Goal: Task Accomplishment & Management: Manage account settings

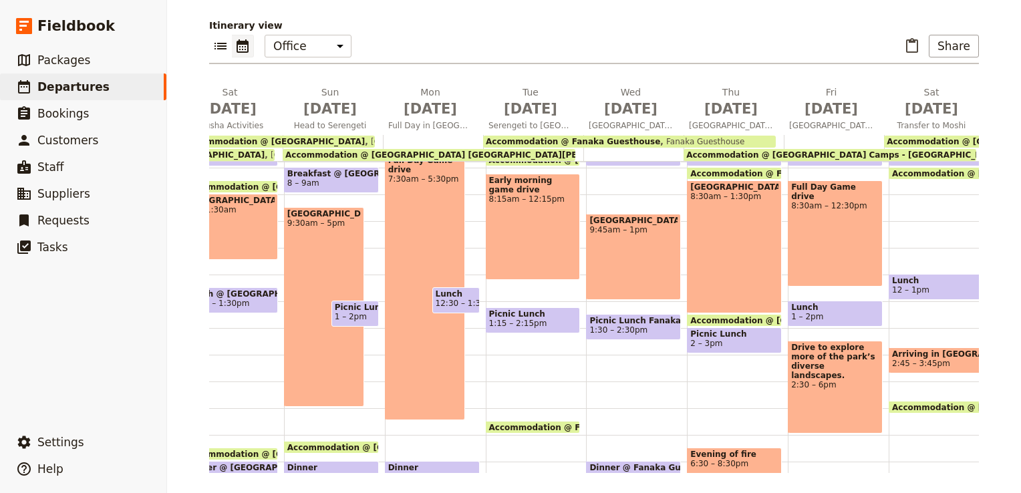
scroll to position [187, 0]
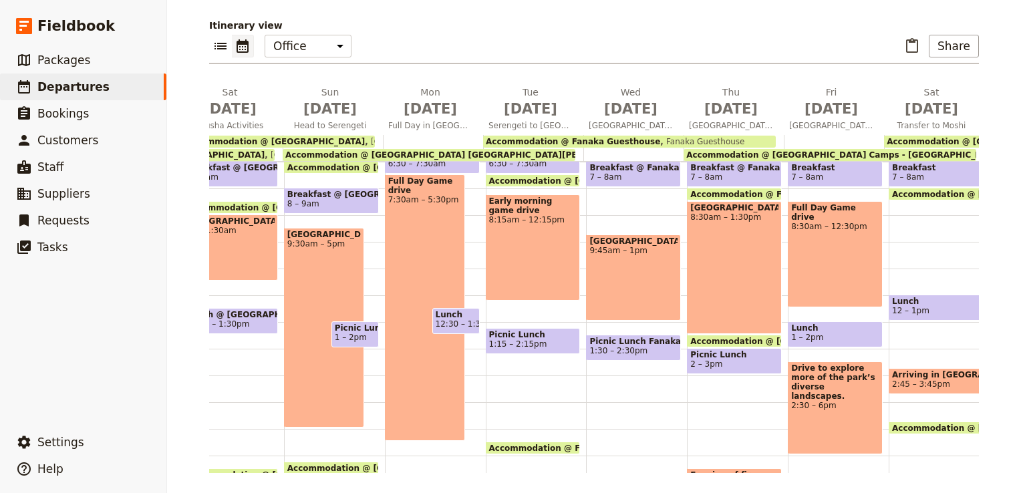
click at [524, 369] on div "Breakfast 6:30 – 7:30am Accommodation @ [GEOGRAPHIC_DATA] [GEOGRAPHIC_DATA][PER…" at bounding box center [536, 296] width 101 height 642
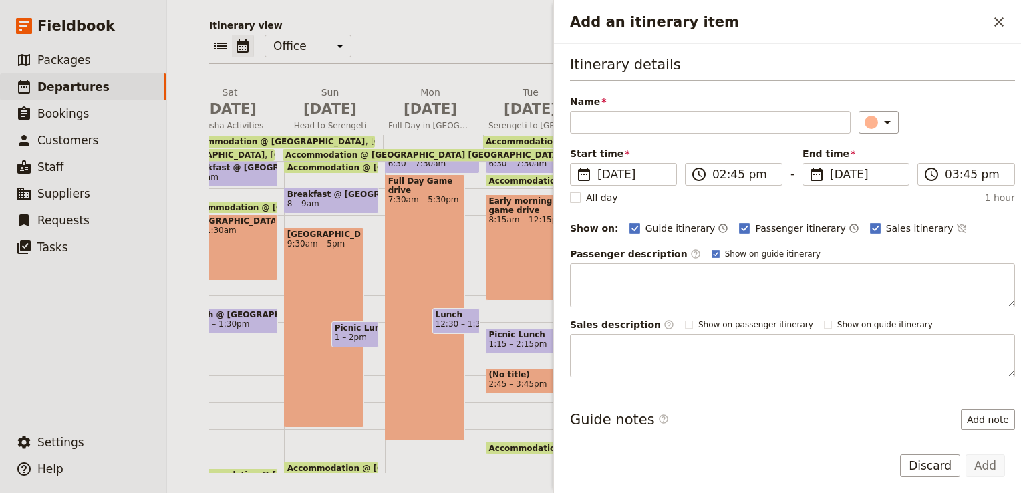
click at [500, 356] on div "Breakfast 6:30 – 7:30am Accommodation @ [GEOGRAPHIC_DATA] [GEOGRAPHIC_DATA][PER…" at bounding box center [536, 296] width 101 height 642
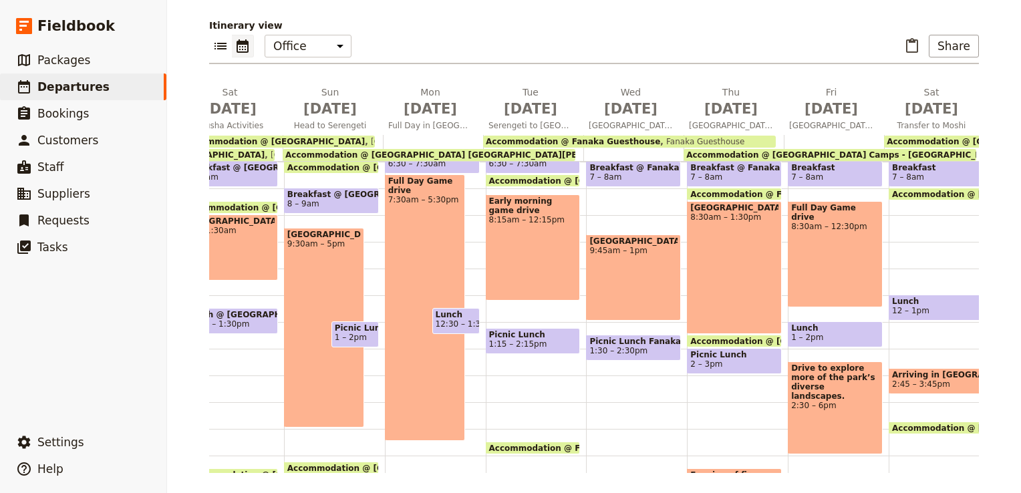
click at [513, 276] on div "Early morning game drive 8:15am – 12:15pm" at bounding box center [533, 247] width 95 height 106
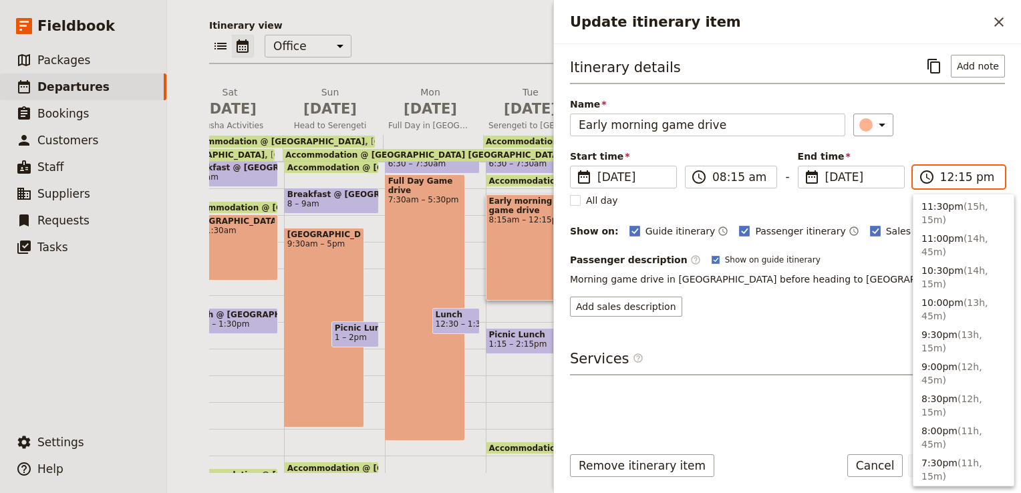
click at [944, 175] on input "12:15 pm" at bounding box center [968, 177] width 56 height 16
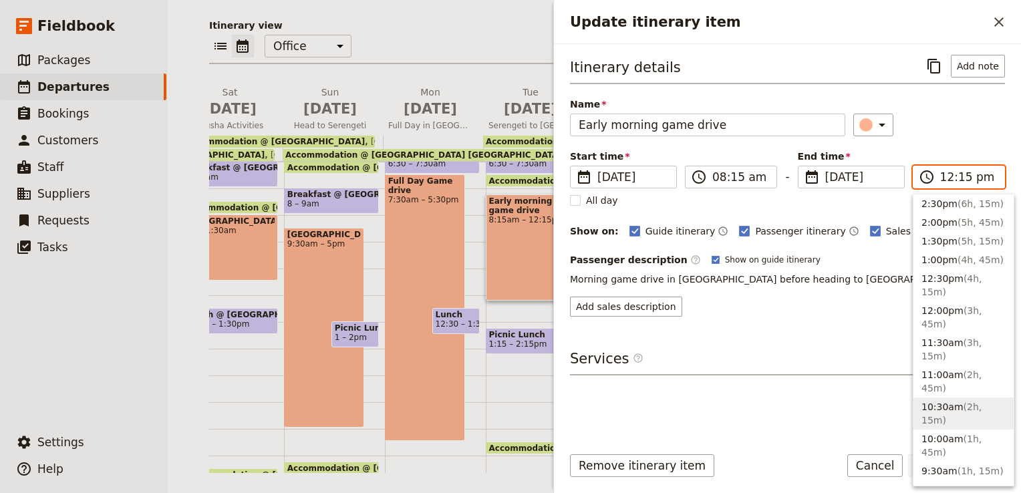
click at [941, 398] on button "10:30am ( 2h, 15m )" at bounding box center [964, 414] width 100 height 32
type input "10:30 am"
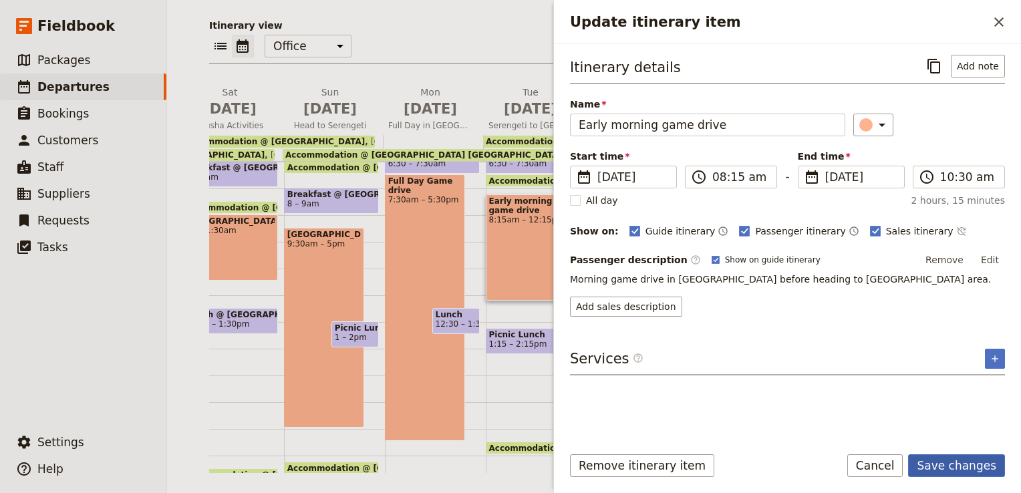
click at [947, 472] on button "Save changes" at bounding box center [956, 465] width 97 height 23
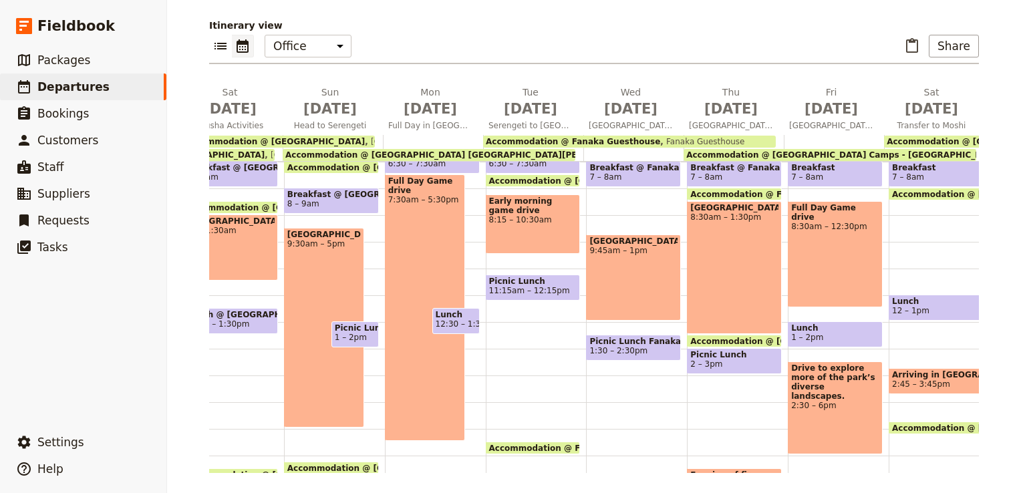
click at [521, 313] on div "Breakfast 6:30 – 7:30am Accommodation @ [GEOGRAPHIC_DATA] [GEOGRAPHIC_DATA][PER…" at bounding box center [536, 296] width 101 height 642
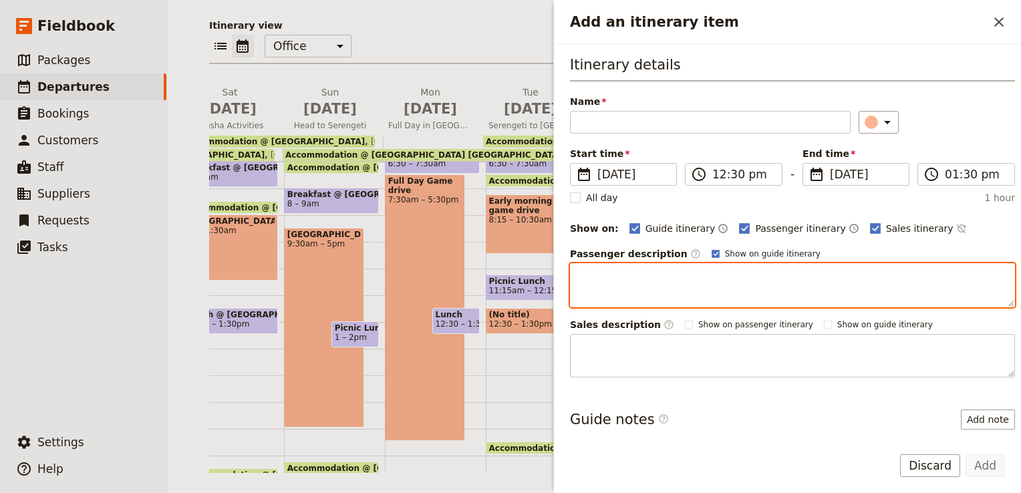
click at [600, 290] on textarea "Add an itinerary item" at bounding box center [792, 285] width 445 height 44
paste textarea "We’ll visit [GEOGRAPHIC_DATA] and explore the amazing archaeological finds that…"
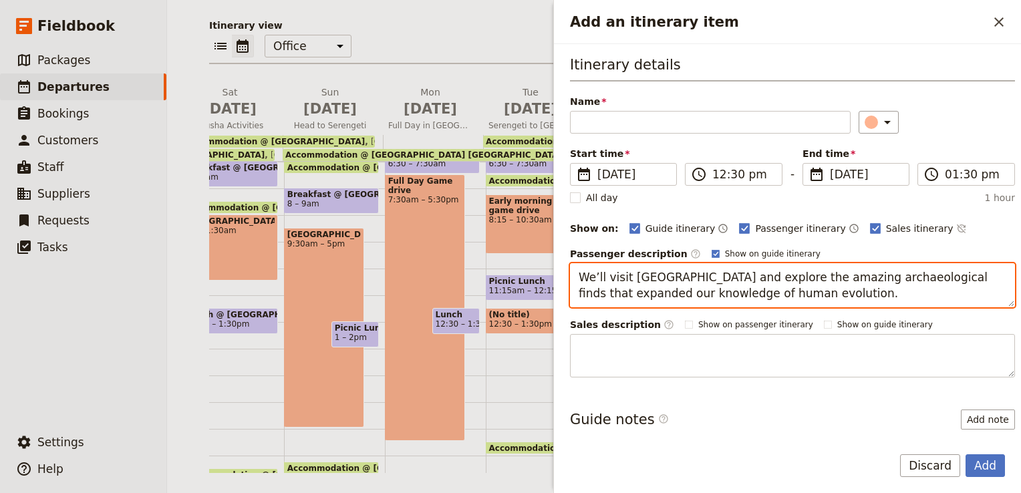
drag, startPoint x: 629, startPoint y: 274, endPoint x: 704, endPoint y: 274, distance: 74.2
click at [704, 274] on textarea "We’ll visit [GEOGRAPHIC_DATA] and explore the amazing archaeological finds that…" at bounding box center [792, 285] width 445 height 44
type textarea "We’ll visit [GEOGRAPHIC_DATA] and explore the amazing archaeological finds that…"
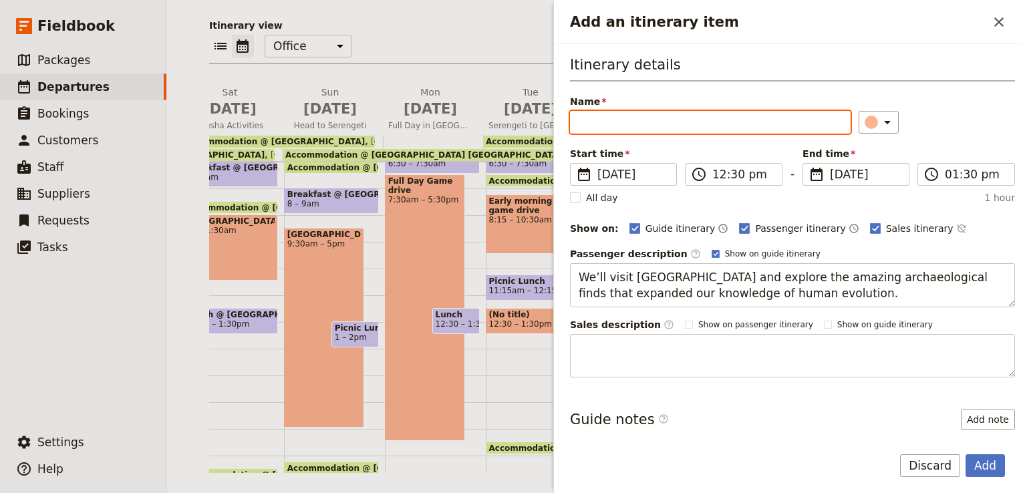
click at [660, 126] on input "Name" at bounding box center [710, 122] width 281 height 23
paste input "Ol Duvai Gorge"
type input "Ol Duvai Gorge"
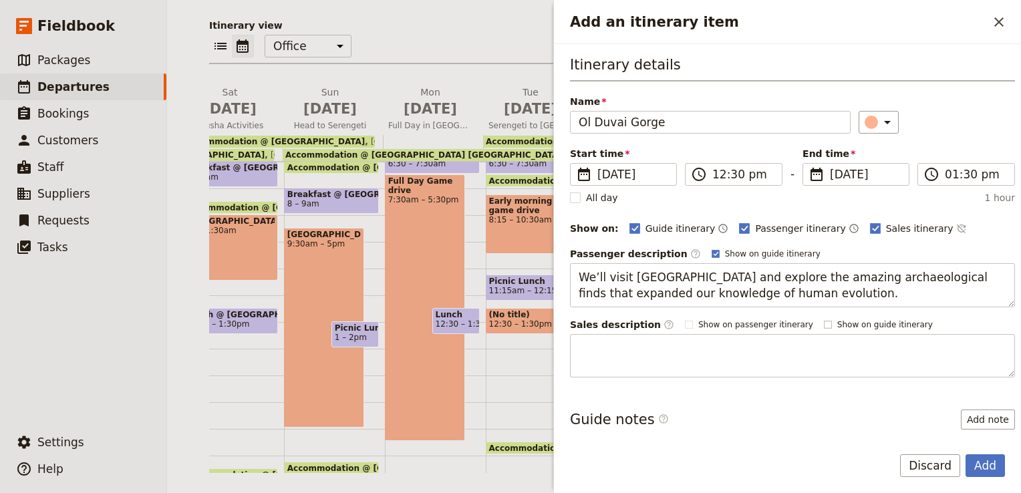
click at [824, 322] on rect "Add an itinerary item" at bounding box center [827, 324] width 7 height 7
click at [823, 319] on input "Show on guide itinerary" at bounding box center [823, 319] width 1 height 1
checkbox input "true"
click at [992, 466] on button "Add" at bounding box center [985, 465] width 39 height 23
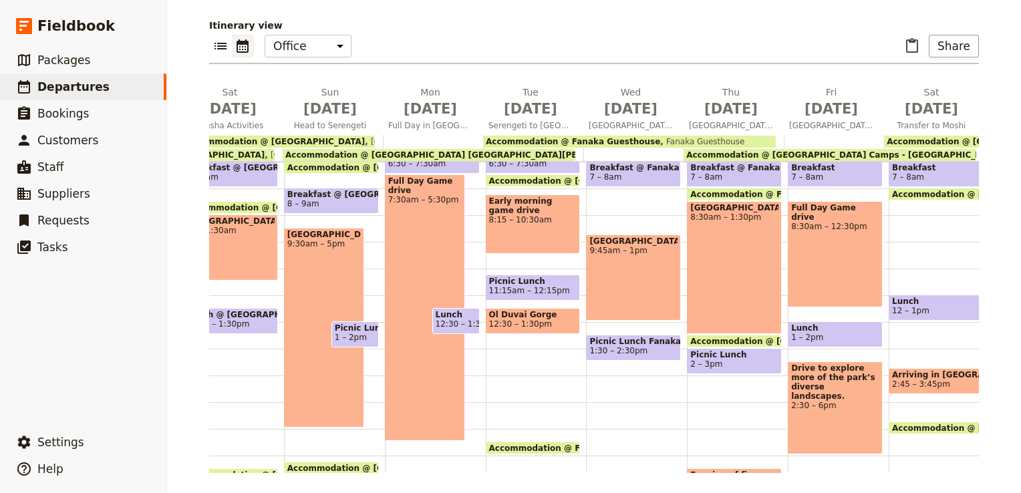
scroll to position [0, 0]
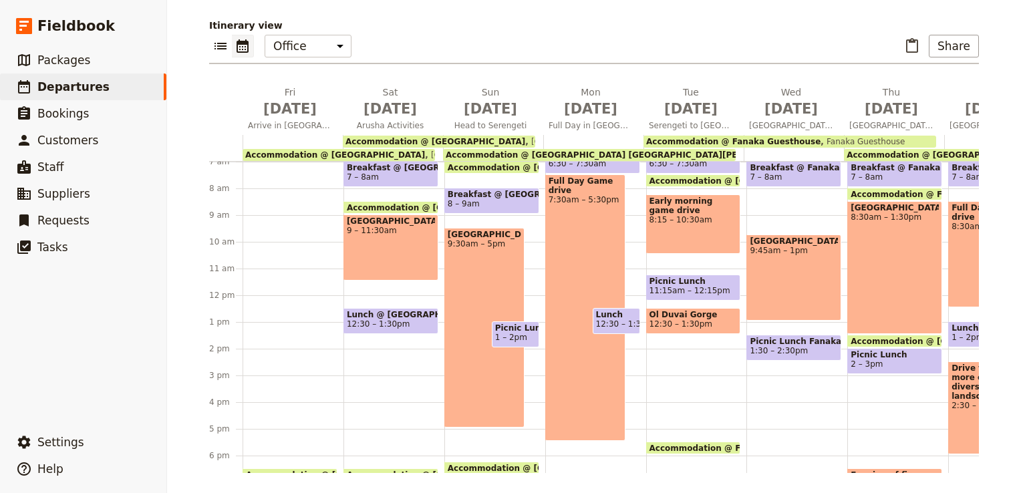
click at [515, 333] on span "1 – 2pm" at bounding box center [511, 337] width 32 height 9
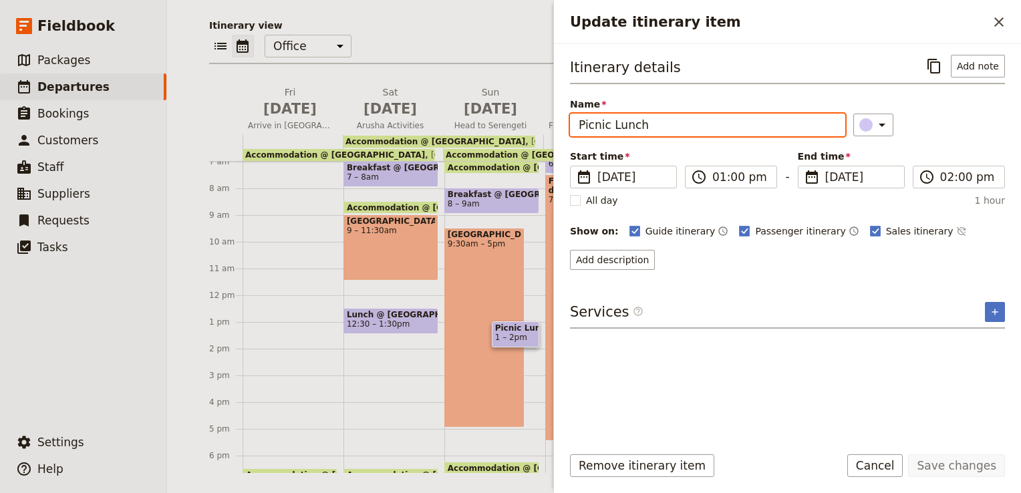
click at [646, 124] on input "Picnic Lunch" at bounding box center [707, 125] width 275 height 23
drag, startPoint x: 646, startPoint y: 124, endPoint x: 559, endPoint y: 123, distance: 87.6
click at [559, 123] on div "Itinerary details ​ Add note Name Picnic Lunch ​ Start time ​ [DATE] [DATE] [DA…" at bounding box center [787, 239] width 467 height 390
type input "Packed Lunch @ [GEOGRAPHIC_DATA]"
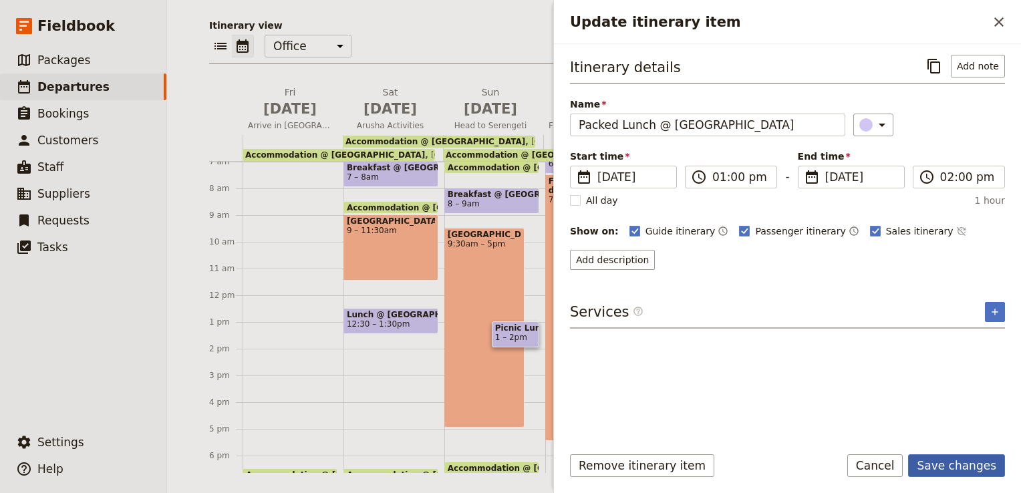
click at [946, 474] on button "Save changes" at bounding box center [956, 465] width 97 height 23
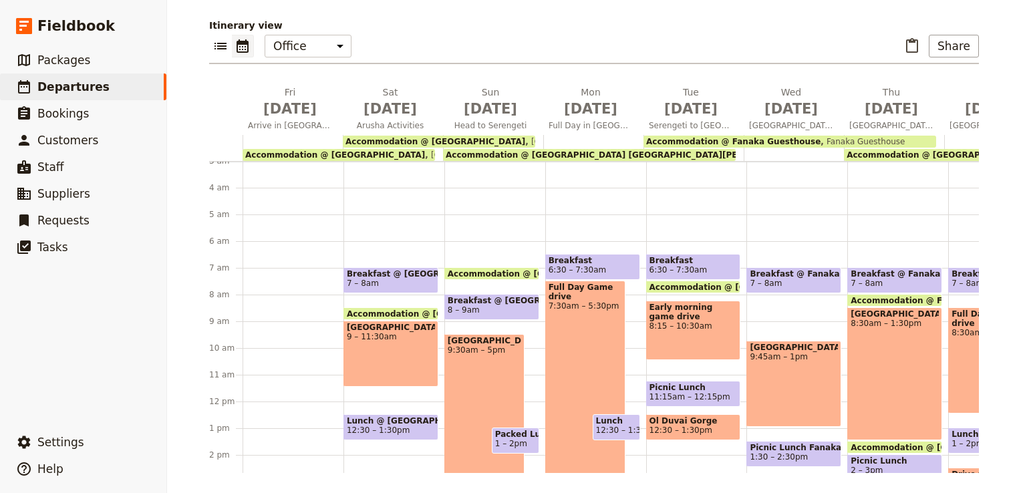
scroll to position [76, 0]
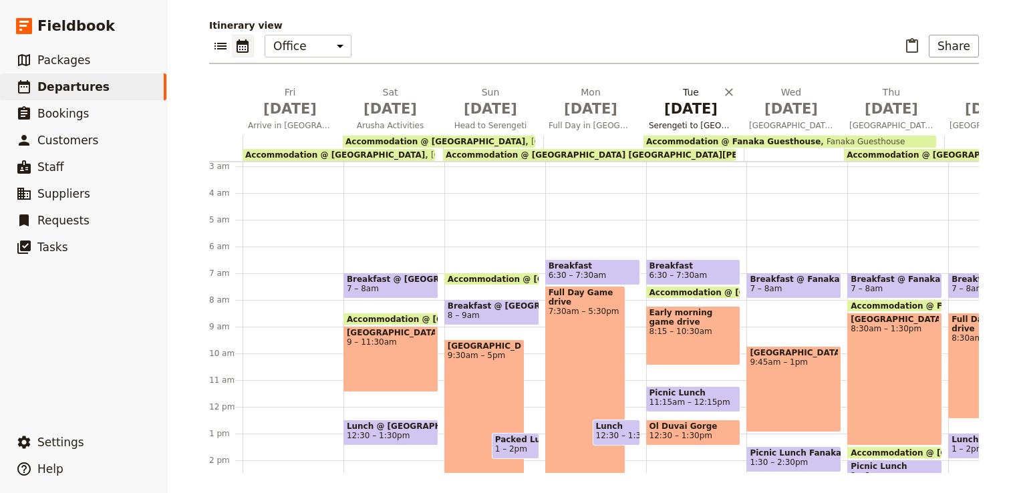
click at [682, 111] on span "[DATE]" at bounding box center [691, 109] width 84 height 20
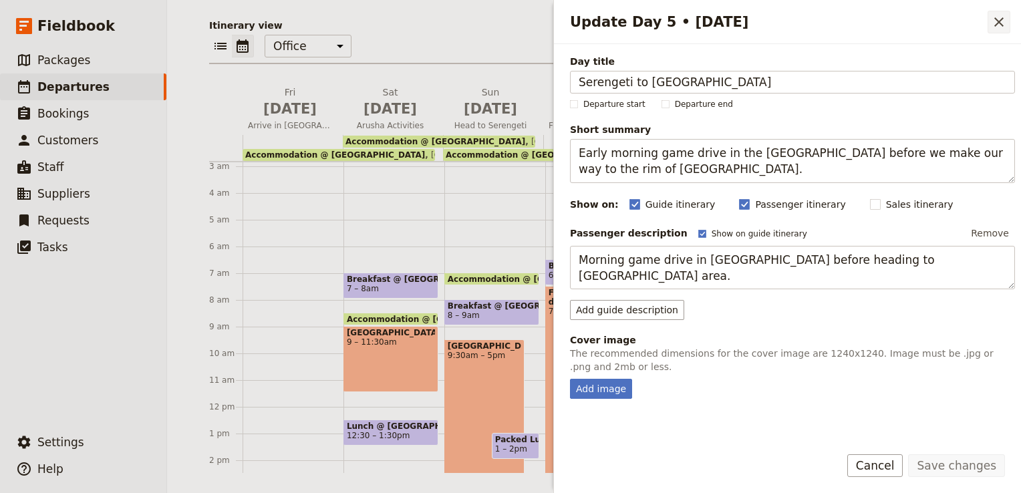
click at [996, 23] on icon "Close drawer" at bounding box center [999, 22] width 16 height 16
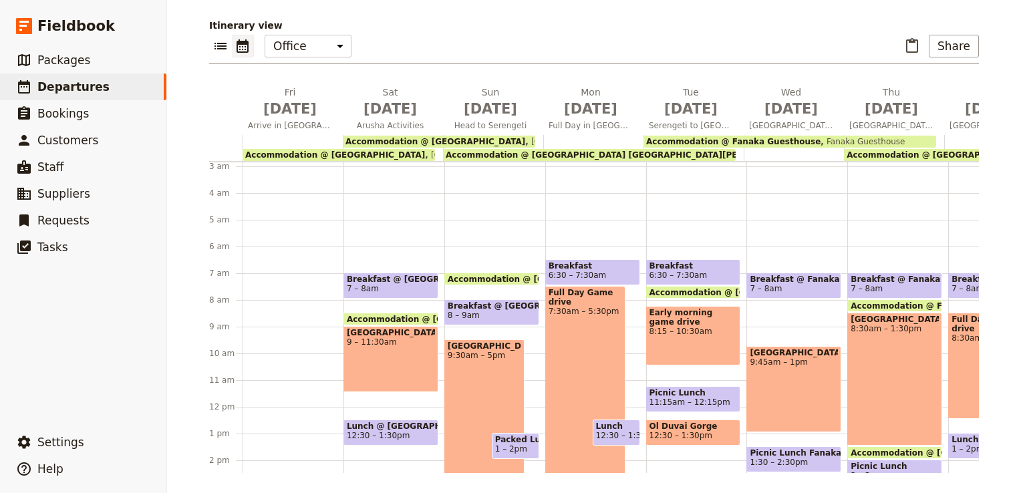
click at [683, 394] on span "Picnic Lunch" at bounding box center [694, 392] width 88 height 9
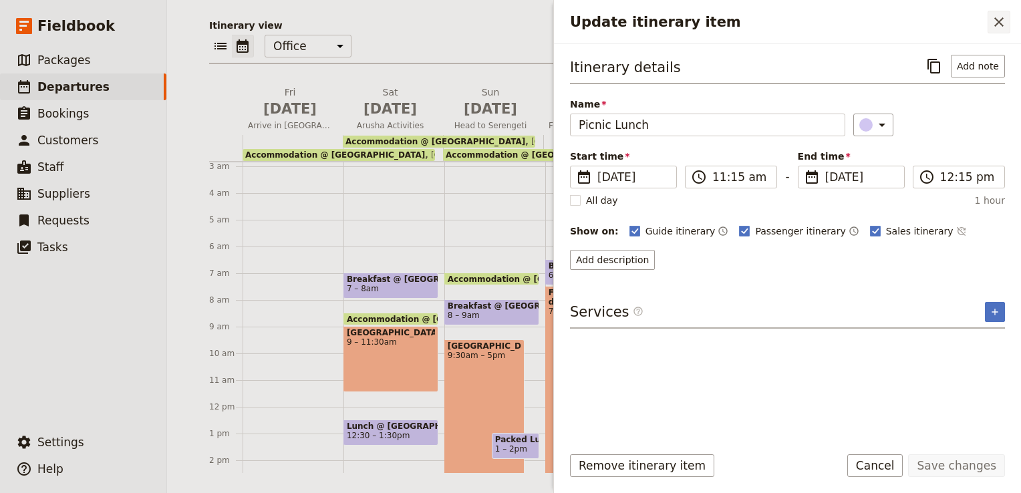
click at [1000, 25] on icon "Close drawer" at bounding box center [999, 22] width 16 height 16
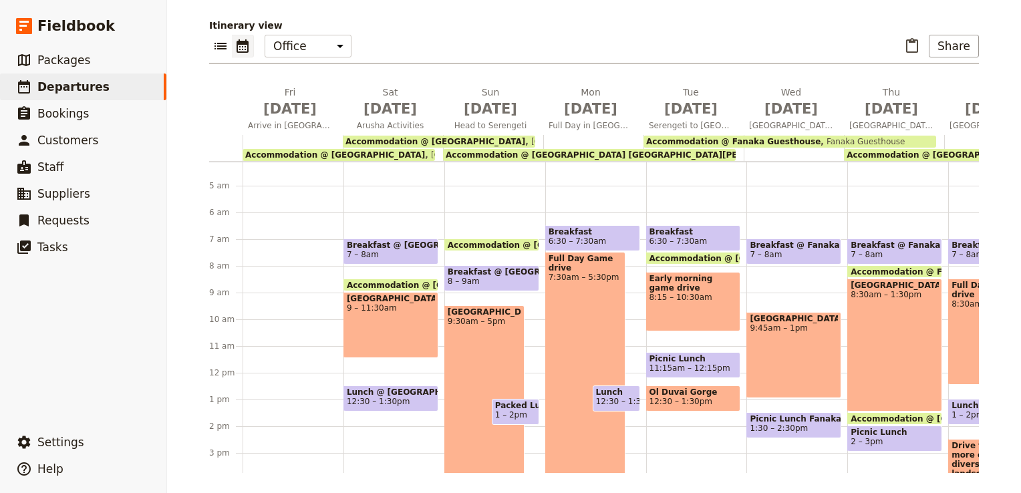
scroll to position [109, 0]
click at [672, 360] on span "Picnic Lunch" at bounding box center [694, 359] width 88 height 9
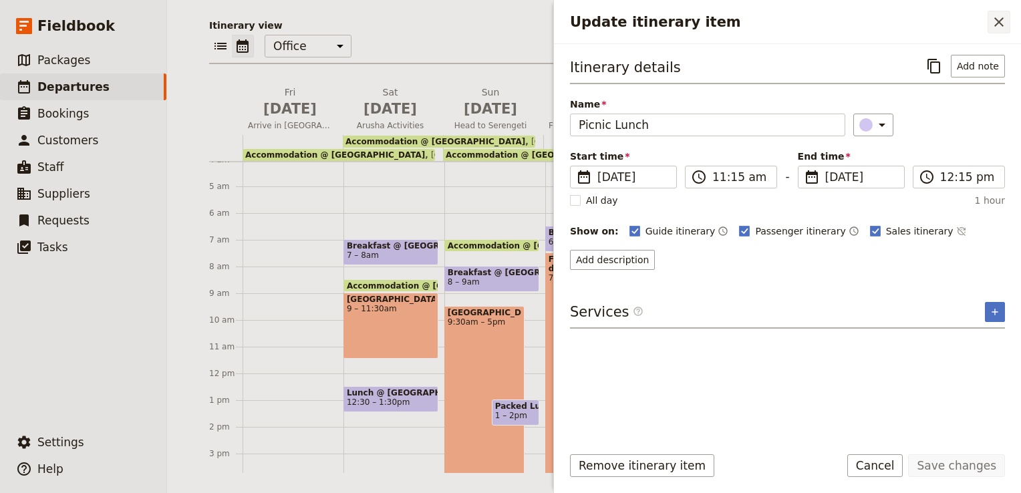
click at [997, 24] on icon "Close drawer" at bounding box center [998, 21] width 9 height 9
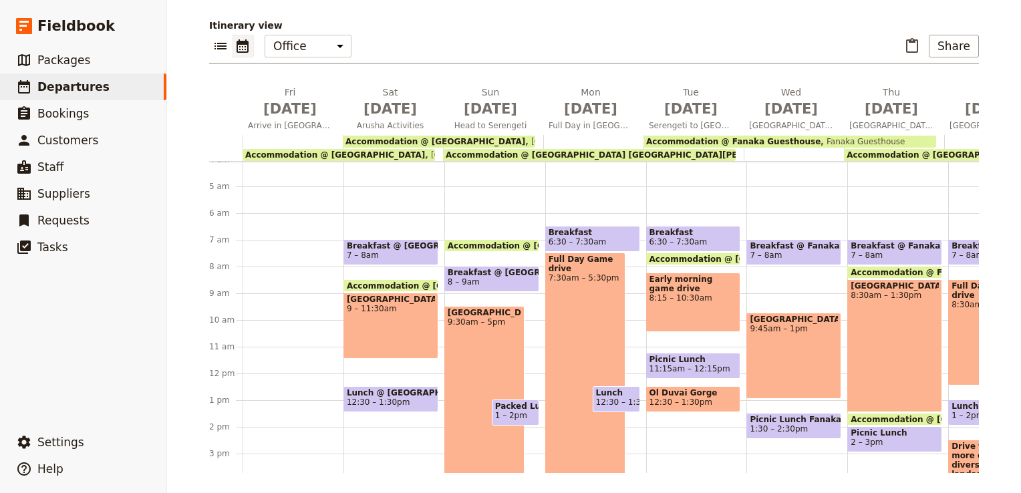
click at [669, 357] on span "Picnic Lunch" at bounding box center [694, 359] width 88 height 9
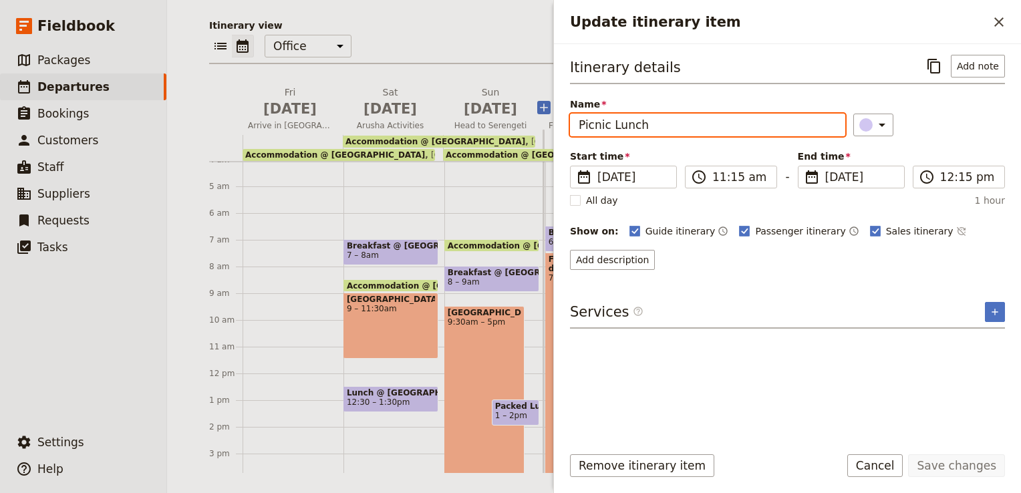
drag, startPoint x: 607, startPoint y: 122, endPoint x: 535, endPoint y: 123, distance: 72.2
click at [535, 123] on div "[DATE] - [GEOGRAPHIC_DATA]- UPENDO ​ Confirmed [DATE] – [DATE] 17 days / 16 nig…" at bounding box center [594, 246] width 854 height 493
click at [671, 127] on input "Packed Lunch" at bounding box center [707, 125] width 275 height 23
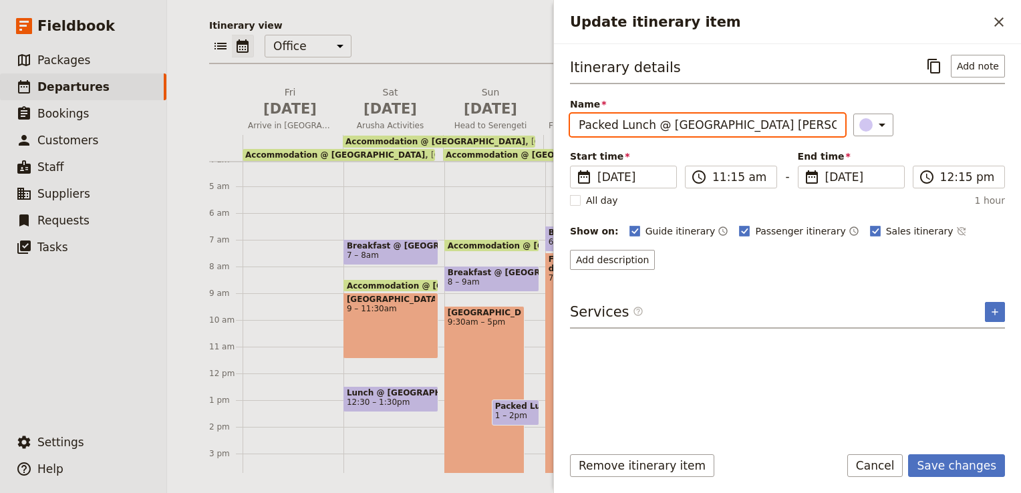
type input "Packed Lunch @ [GEOGRAPHIC_DATA] [PERSON_NAME][GEOGRAPHIC_DATA]"
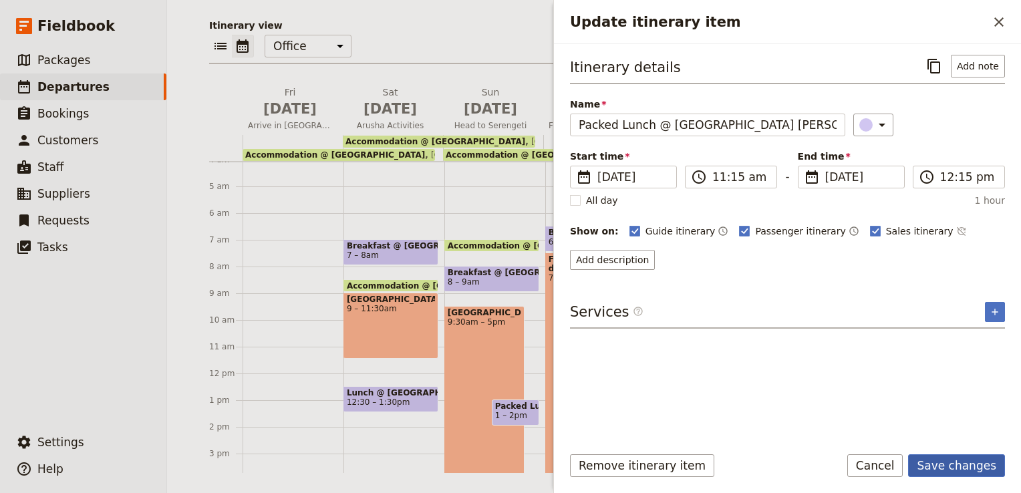
click at [981, 465] on button "Save changes" at bounding box center [956, 465] width 97 height 23
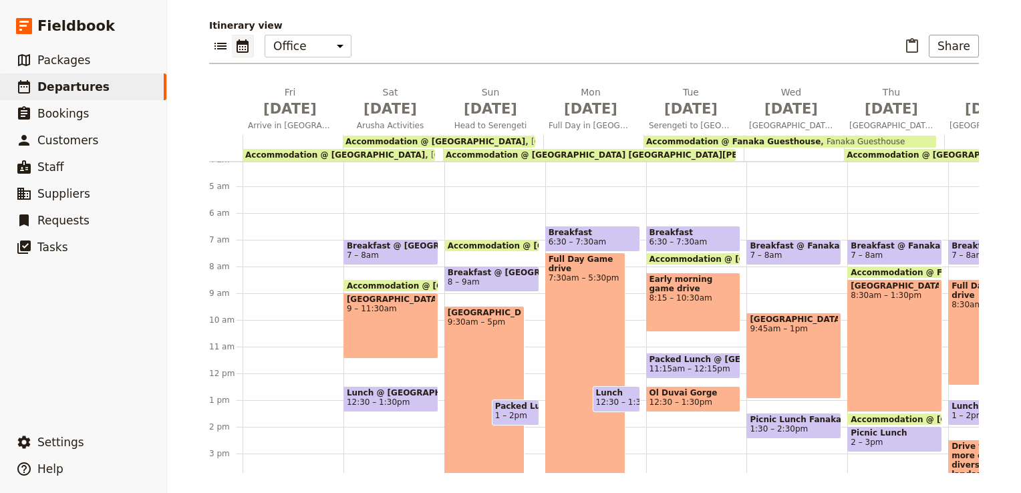
click at [789, 421] on span "Picnic Lunch Fanaka Guesthouse" at bounding box center [794, 419] width 88 height 9
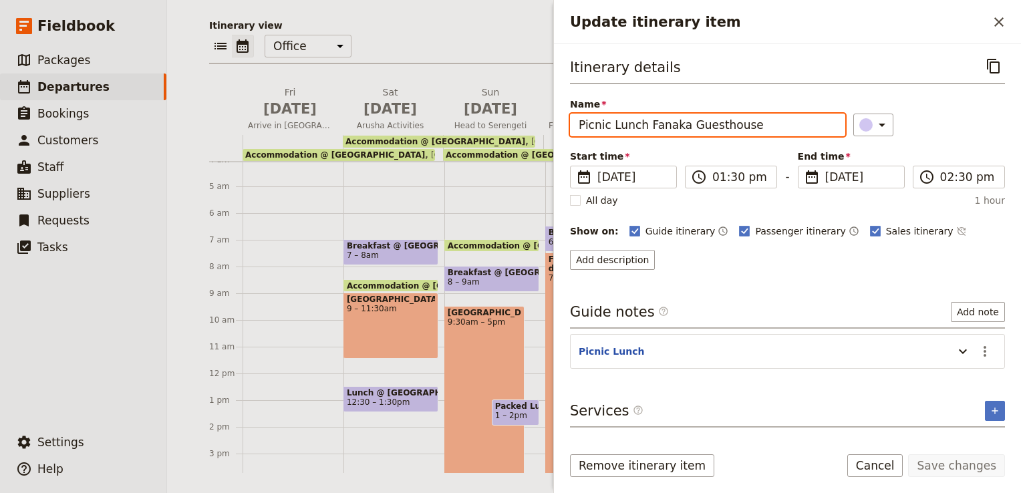
drag, startPoint x: 607, startPoint y: 124, endPoint x: 556, endPoint y: 123, distance: 50.8
click at [556, 123] on div "Itinerary details ​ Name Picnic Lunch Fanaka Guesthouse ​ Start time ​ [DATE] […" at bounding box center [787, 239] width 467 height 390
type input "Packed Lunch Fanaka Guesthouse"
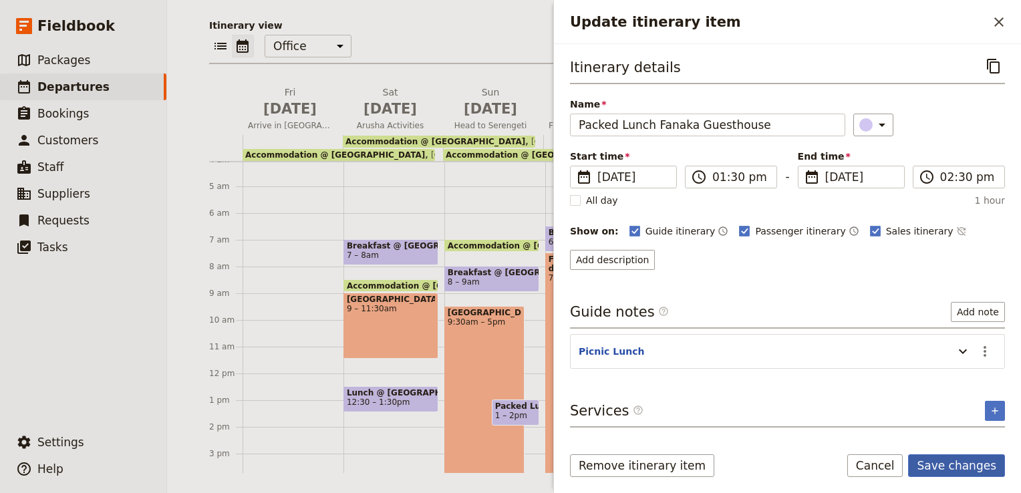
click at [962, 465] on button "Save changes" at bounding box center [956, 465] width 97 height 23
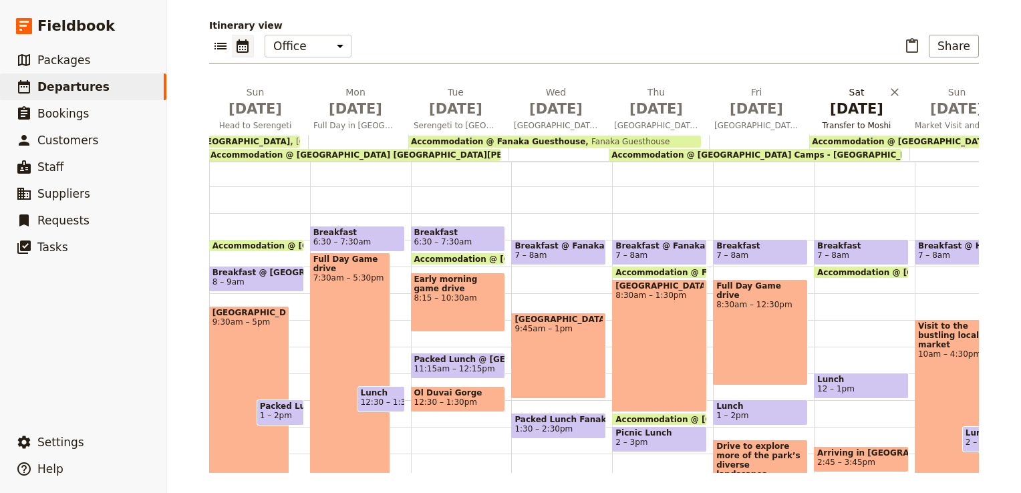
scroll to position [0, 235]
click at [739, 407] on span "Lunch" at bounding box center [761, 406] width 88 height 9
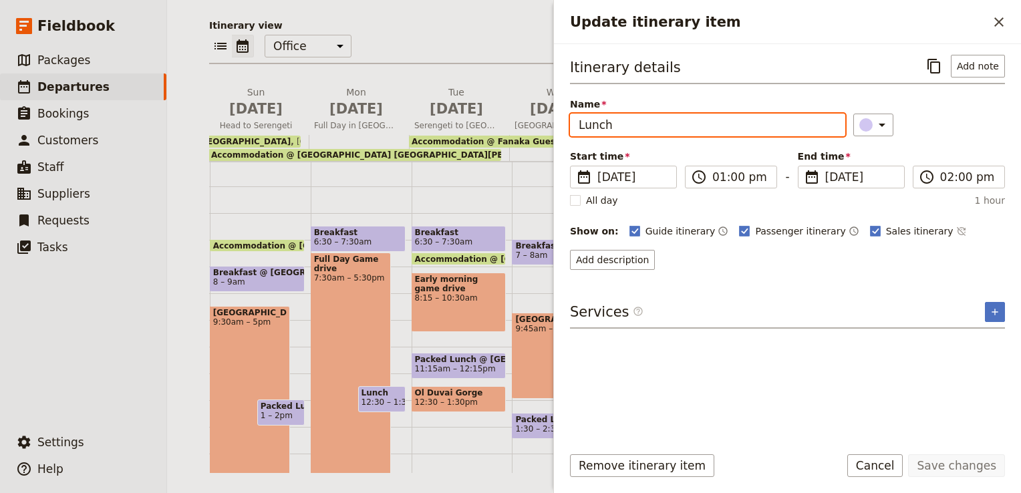
click at [579, 121] on input "Lunch" at bounding box center [707, 125] width 275 height 23
click at [681, 128] on input "Packed Lunch" at bounding box center [707, 125] width 275 height 23
type input "Packed Lunch @"
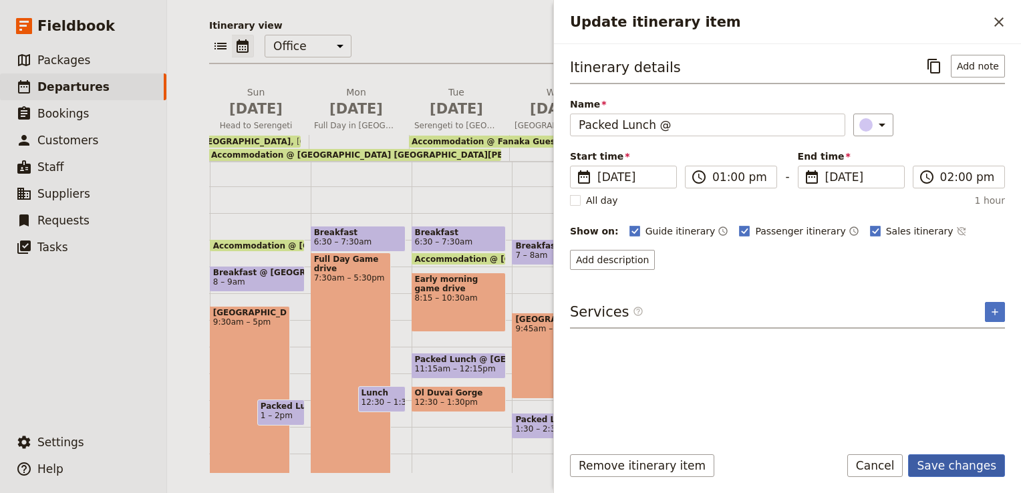
click at [950, 466] on button "Save changes" at bounding box center [956, 465] width 97 height 23
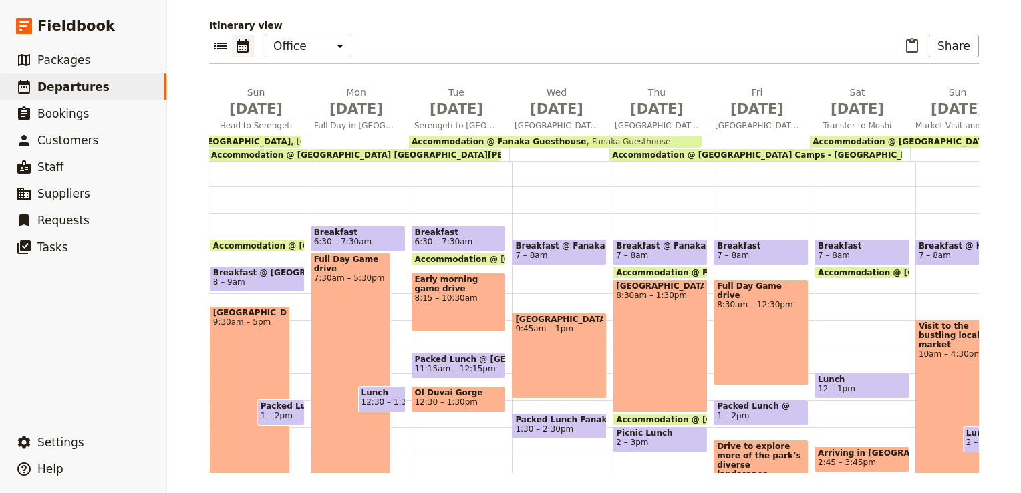
click at [810, 158] on span "Accommodation @ [GEOGRAPHIC_DATA] Camps - [GEOGRAPHIC_DATA] - [GEOGRAPHIC_DATA]" at bounding box center [821, 154] width 418 height 9
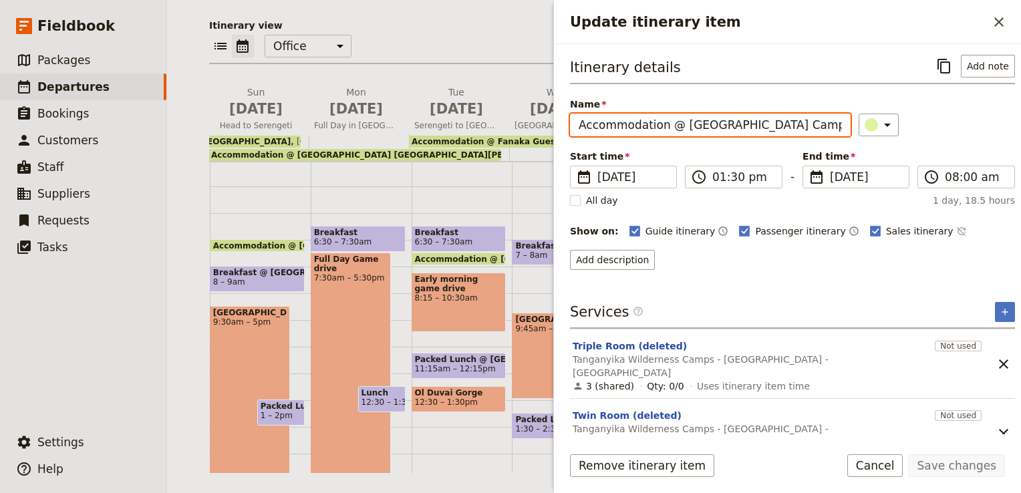
click at [765, 127] on input "Accommodation @ [GEOGRAPHIC_DATA] Camps - [GEOGRAPHIC_DATA] - [GEOGRAPHIC_DATA]" at bounding box center [710, 125] width 281 height 23
click at [831, 124] on input "Accommodation @ [GEOGRAPHIC_DATA] Camps - [GEOGRAPHIC_DATA] e" at bounding box center [710, 125] width 281 height 23
drag, startPoint x: 831, startPoint y: 124, endPoint x: 712, endPoint y: 125, distance: 119.0
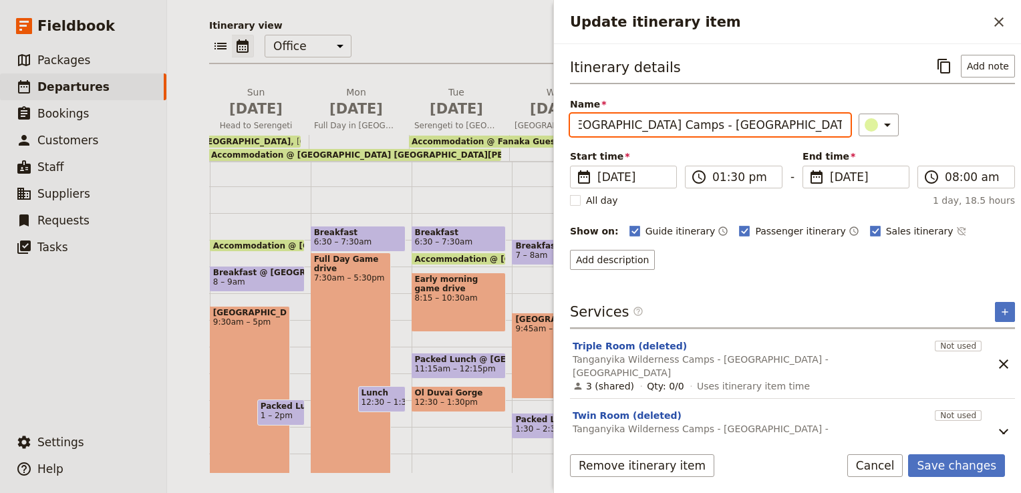
click at [712, 125] on input "Accommodation @ [GEOGRAPHIC_DATA] Camps - [GEOGRAPHIC_DATA]" at bounding box center [710, 125] width 281 height 23
type input "Accommodation @ [GEOGRAPHIC_DATA] Camps - [GEOGRAPHIC_DATA]"
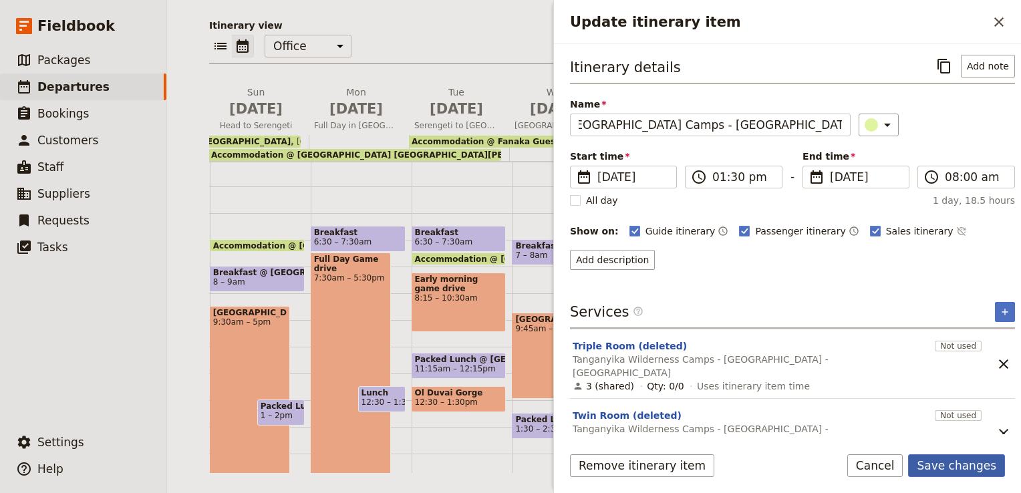
click at [960, 460] on button "Save changes" at bounding box center [956, 465] width 97 height 23
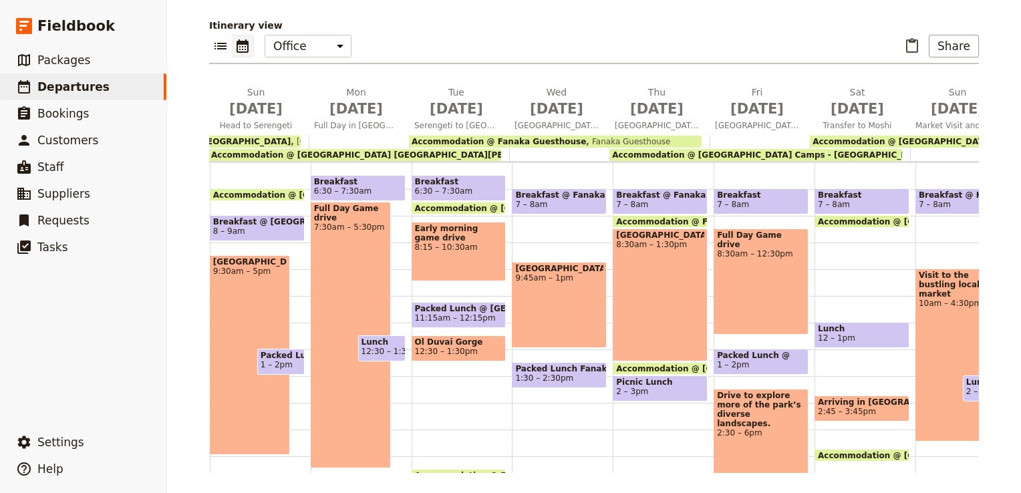
scroll to position [161, 0]
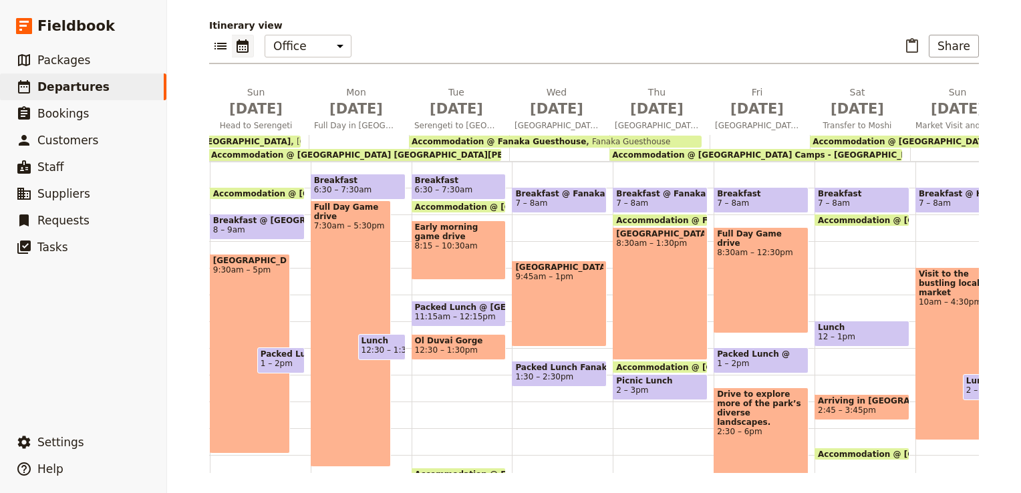
click at [749, 354] on span "Packed Lunch @" at bounding box center [761, 353] width 88 height 9
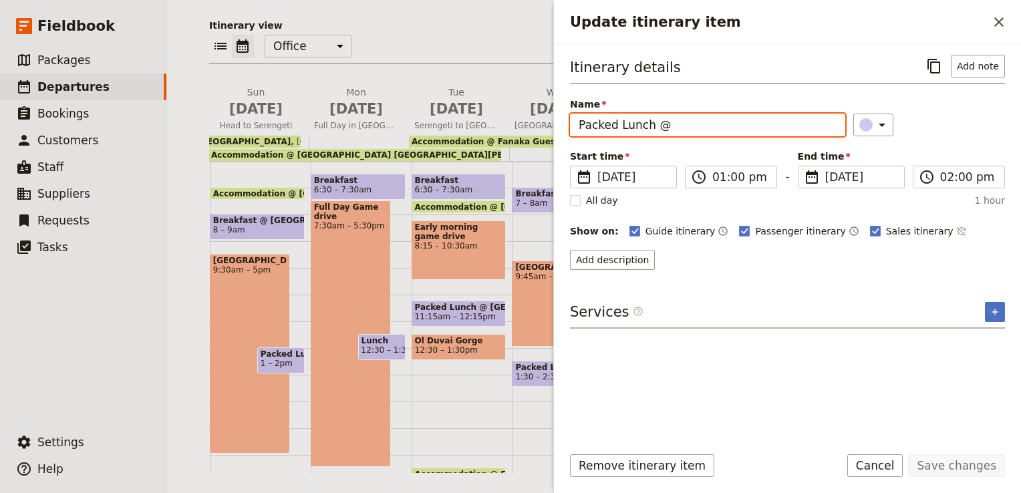
click at [713, 122] on input "Packed Lunch @" at bounding box center [707, 125] width 275 height 23
paste input "Burunge Tented Lodge"
type input "Packed Lunch @ Burunge Tented Lodge"
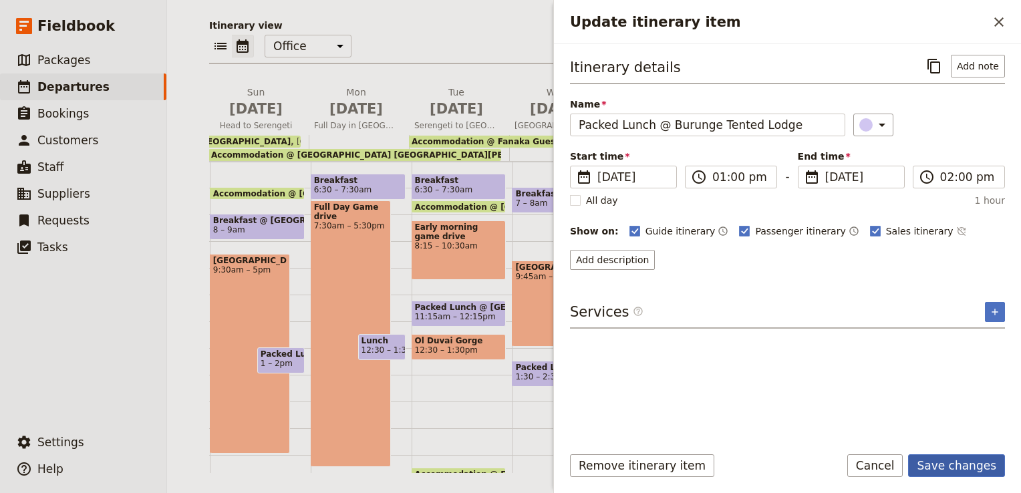
click at [951, 466] on button "Save changes" at bounding box center [956, 465] width 97 height 23
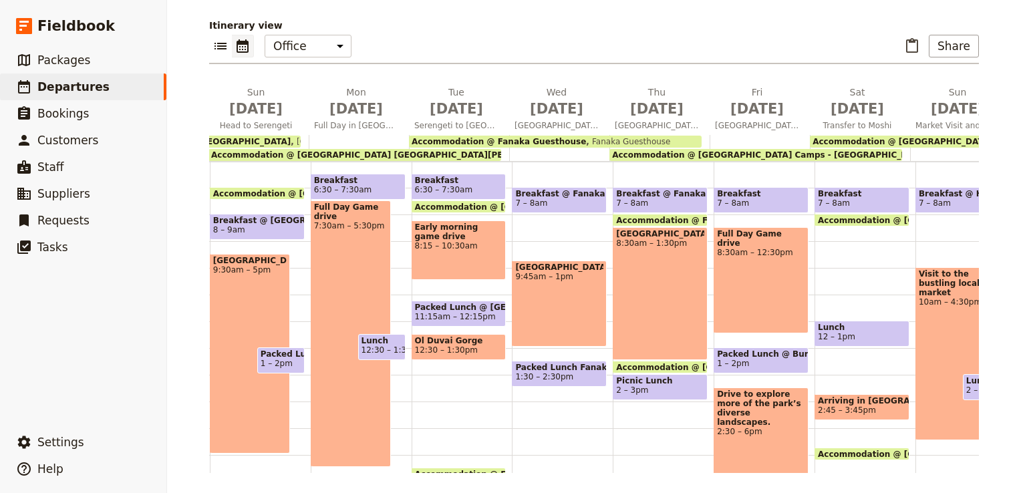
click at [849, 333] on span "12 – 1pm" at bounding box center [862, 336] width 88 height 9
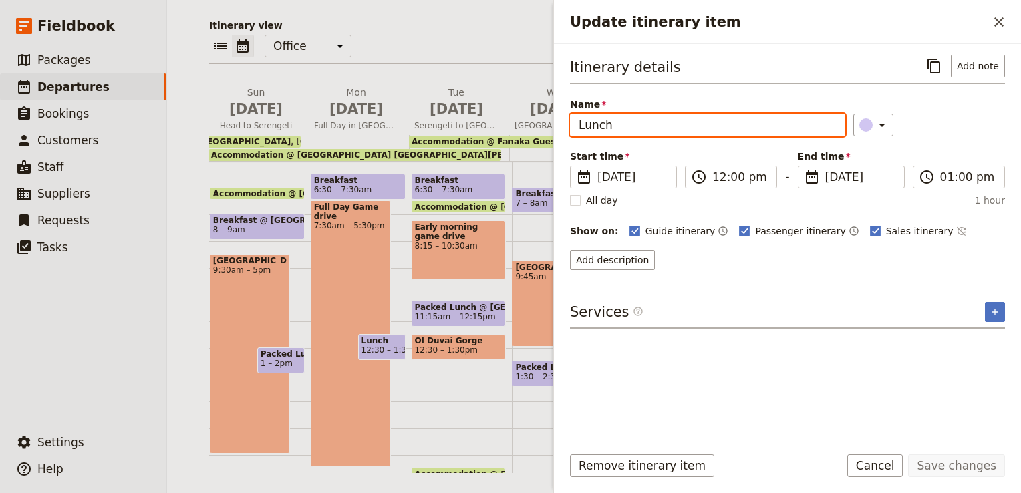
click at [639, 127] on input "Lunch" at bounding box center [707, 125] width 275 height 23
paste input "Burunge Tented Lodge"
click at [578, 123] on input "Lunch @Burunge Tented Lodge" at bounding box center [707, 125] width 275 height 23
type input "Packed Lunch @Burunge Tented Lodge"
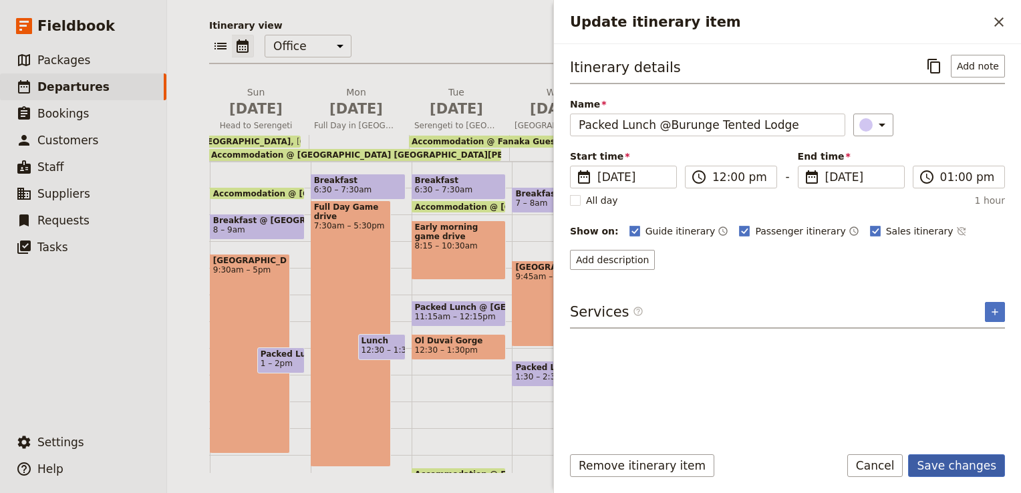
click at [965, 466] on button "Save changes" at bounding box center [956, 465] width 97 height 23
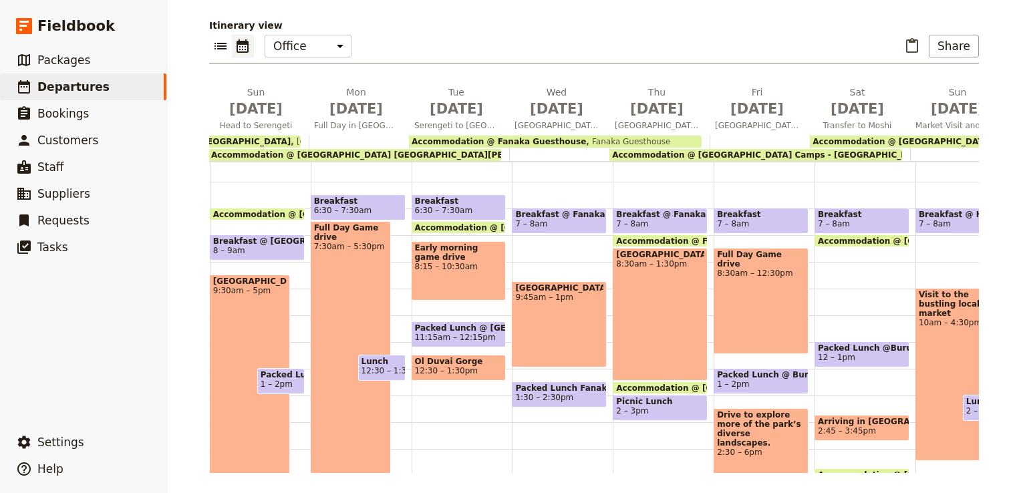
scroll to position [146, 0]
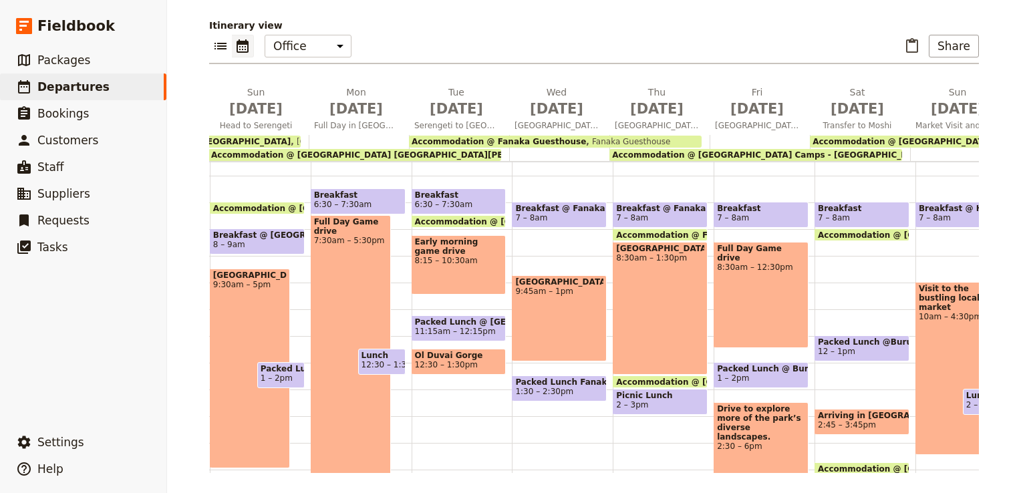
click at [855, 347] on span "12 – 1pm" at bounding box center [862, 351] width 88 height 9
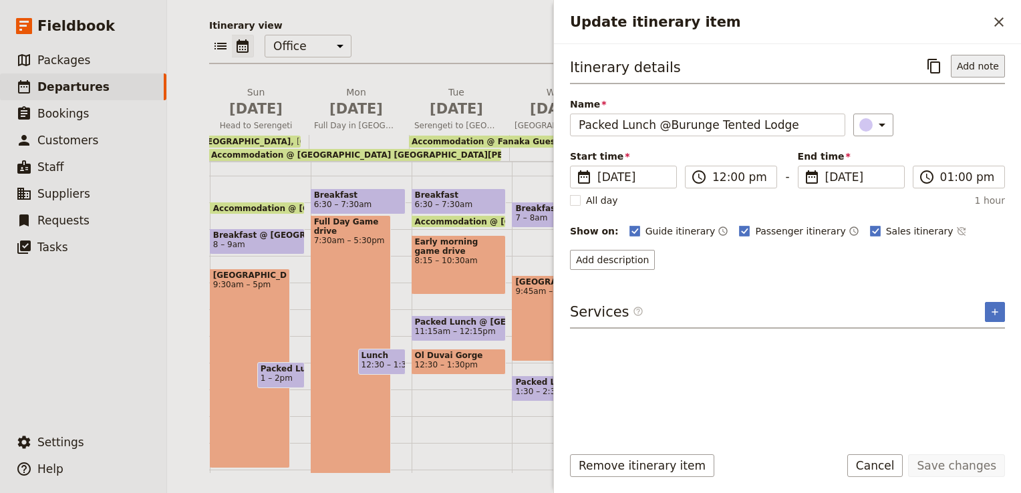
click at [984, 67] on button "Add note" at bounding box center [978, 66] width 54 height 23
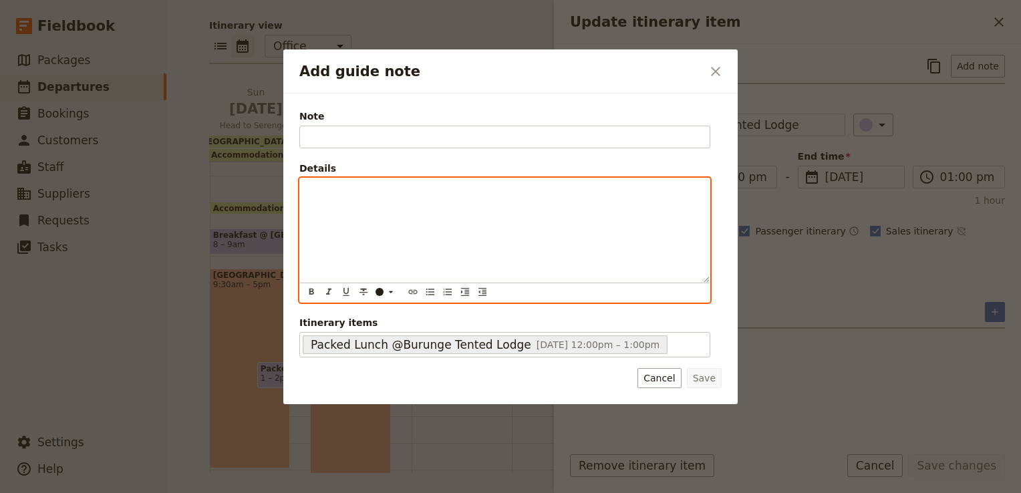
click at [350, 191] on p "Add guide note" at bounding box center [505, 190] width 394 height 13
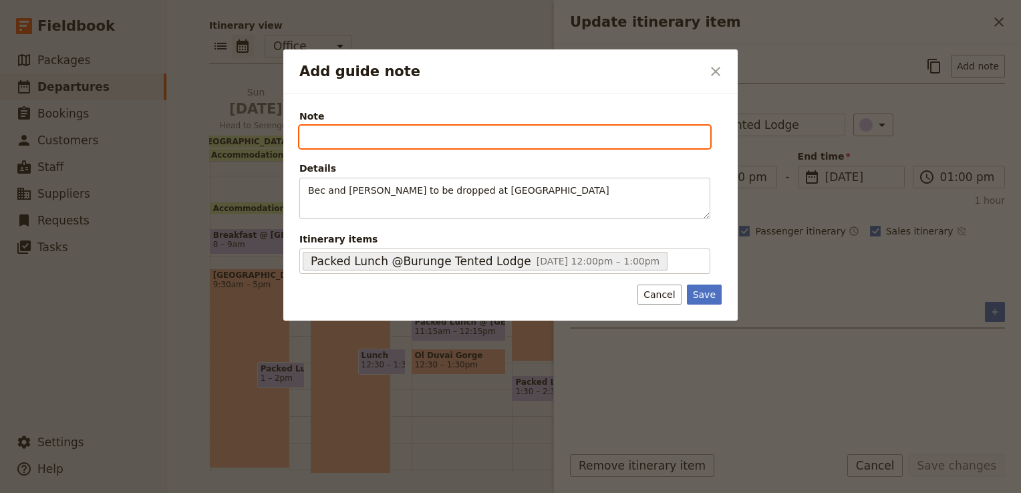
click at [372, 134] on input "Note" at bounding box center [504, 137] width 411 height 23
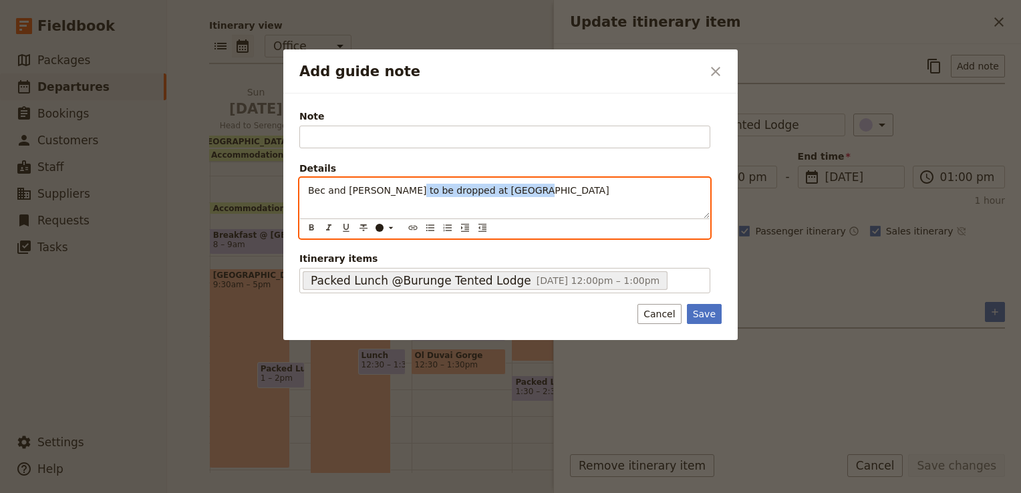
drag, startPoint x: 402, startPoint y: 189, endPoint x: 543, endPoint y: 199, distance: 140.7
click at [543, 199] on div "Bec and [PERSON_NAME] to be dropped at [GEOGRAPHIC_DATA]" at bounding box center [505, 198] width 410 height 40
copy span "dropped at [GEOGRAPHIC_DATA]"
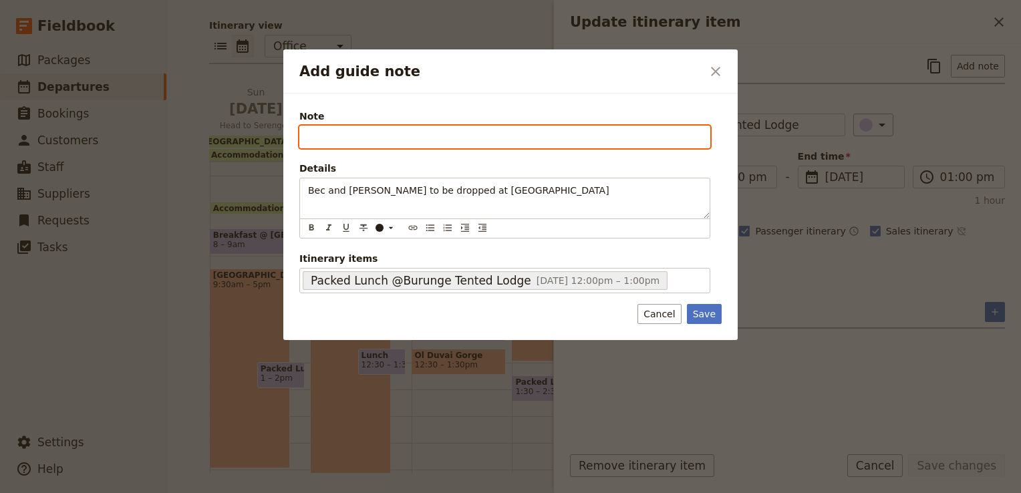
click at [390, 136] on input "Note" at bounding box center [504, 137] width 411 height 23
paste input "dropped at [GEOGRAPHIC_DATA]"
click at [356, 137] on input "dropped at [GEOGRAPHIC_DATA]" at bounding box center [504, 137] width 411 height 23
drag, startPoint x: 368, startPoint y: 136, endPoint x: 299, endPoint y: 136, distance: 68.8
click at [299, 136] on input "dropped at [GEOGRAPHIC_DATA]" at bounding box center [504, 137] width 411 height 23
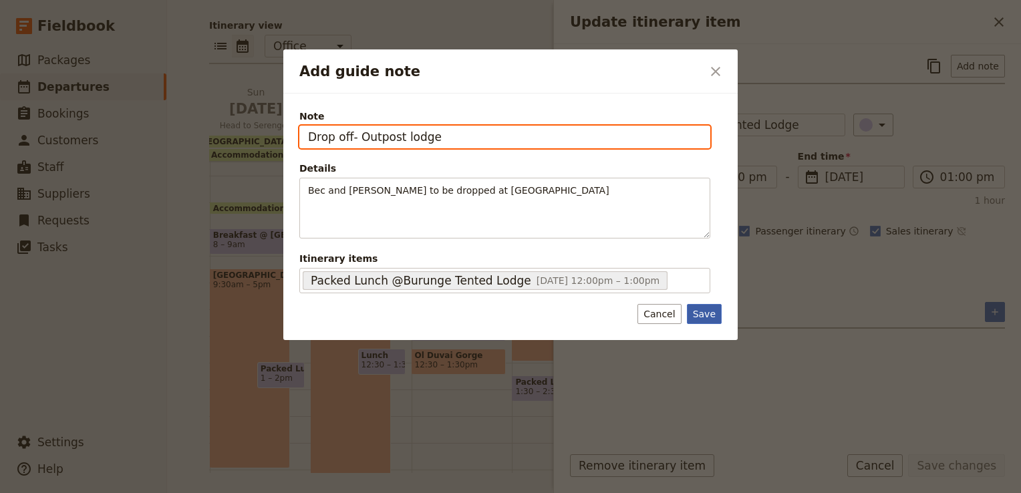
type input "Drop off- Outpost lodge"
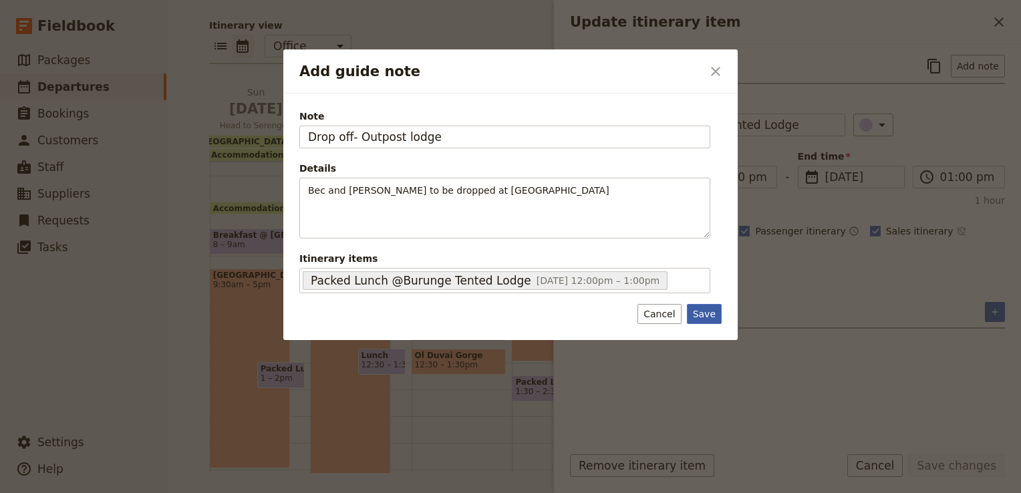
click at [707, 315] on button "Save" at bounding box center [704, 314] width 35 height 20
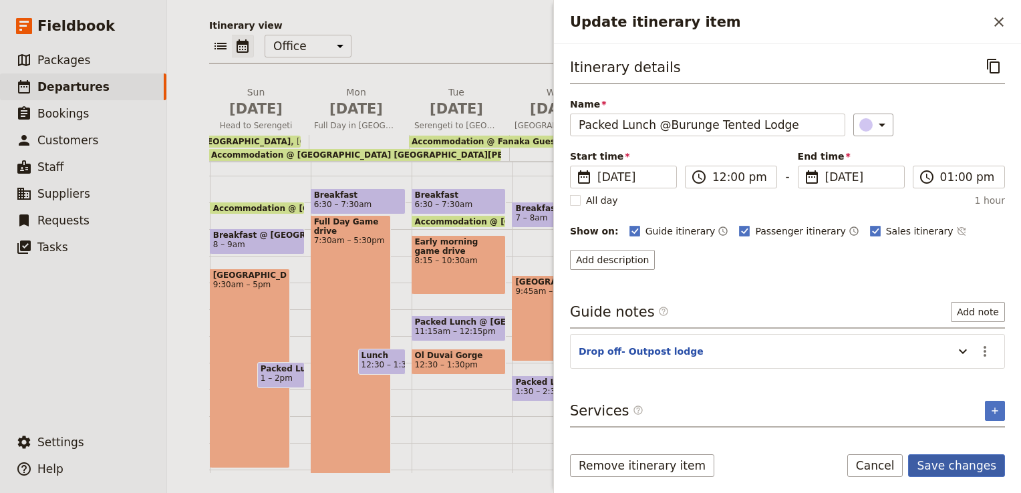
click at [971, 467] on button "Save changes" at bounding box center [956, 465] width 97 height 23
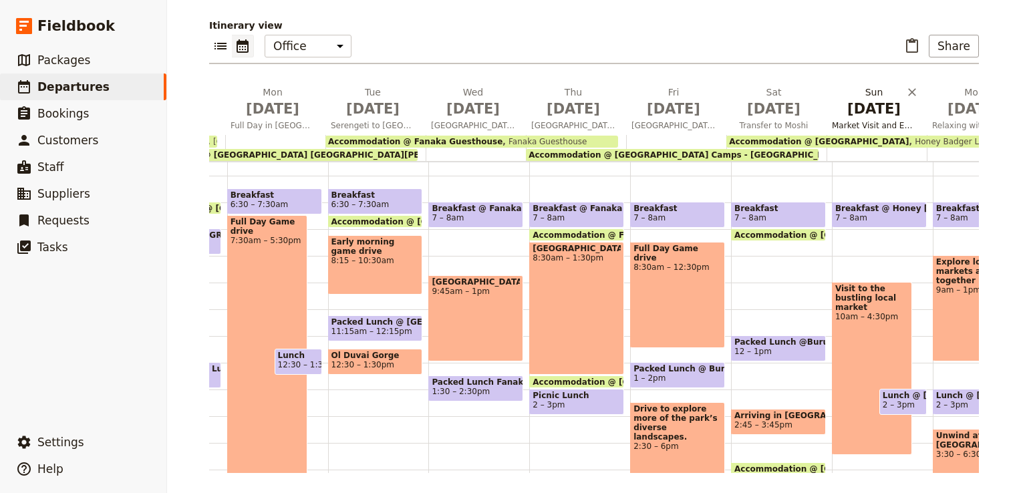
scroll to position [0, 319]
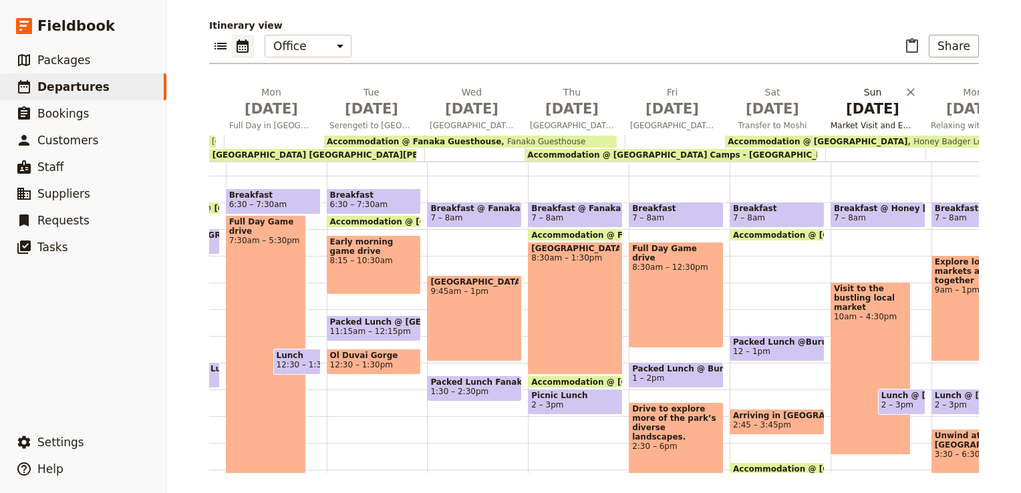
click at [865, 116] on span "[DATE]" at bounding box center [873, 109] width 84 height 20
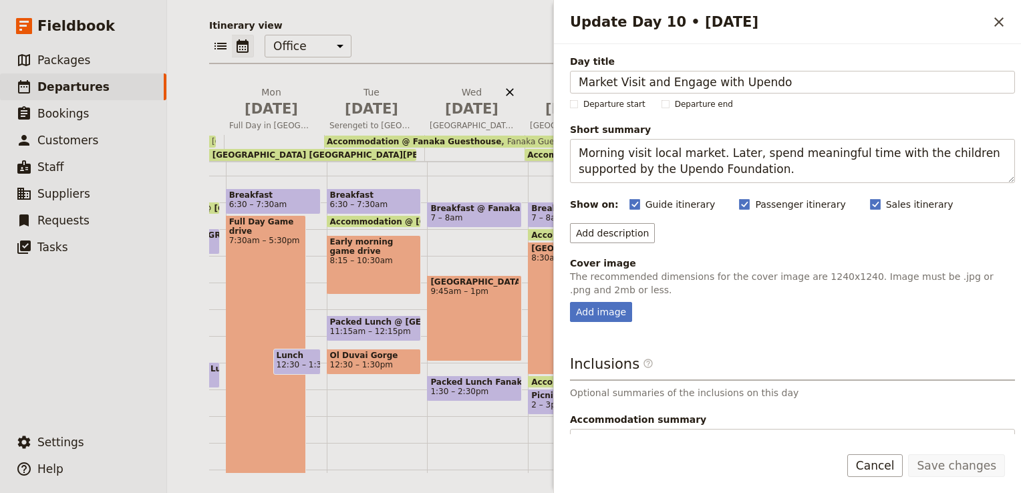
drag, startPoint x: 783, startPoint y: 83, endPoint x: 503, endPoint y: 87, distance: 280.0
click at [503, 87] on div "[DATE] - [GEOGRAPHIC_DATA]- UPENDO ​ Confirmed [DATE] – [DATE] 17 days / 16 nig…" at bounding box center [594, 246] width 854 height 493
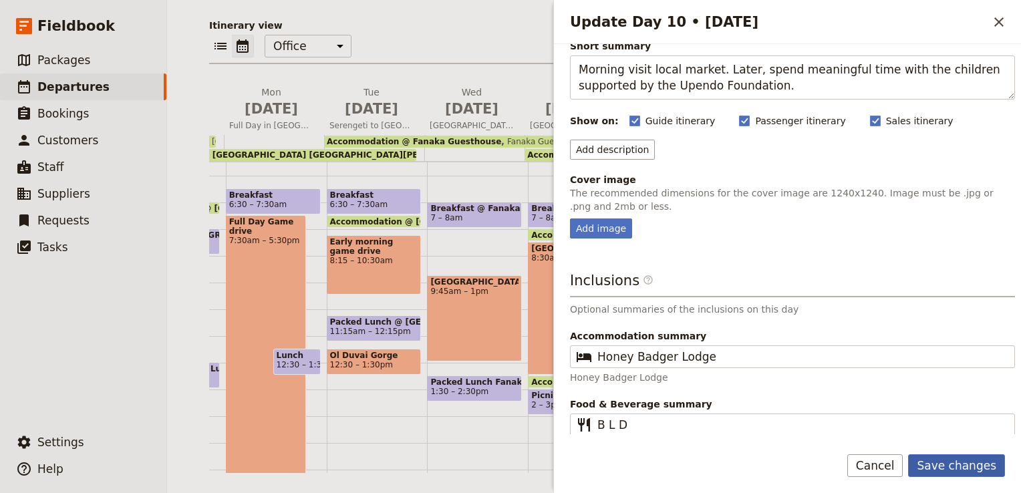
type input "Upendo Day!"
click at [972, 462] on button "Save changes" at bounding box center [956, 465] width 97 height 23
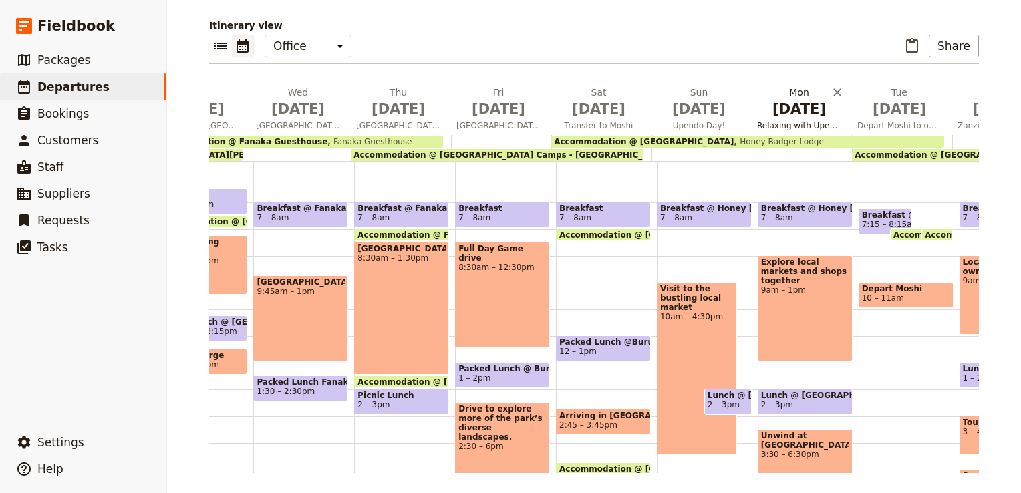
scroll to position [0, 494]
click at [800, 120] on span "Relaxing with Upendo" at bounding box center [798, 125] width 95 height 11
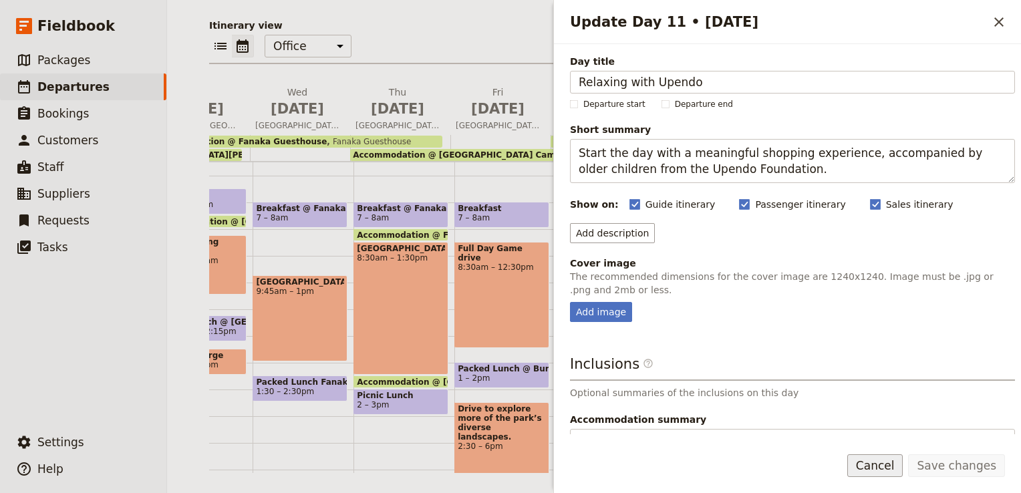
click at [893, 465] on button "Cancel" at bounding box center [875, 465] width 56 height 23
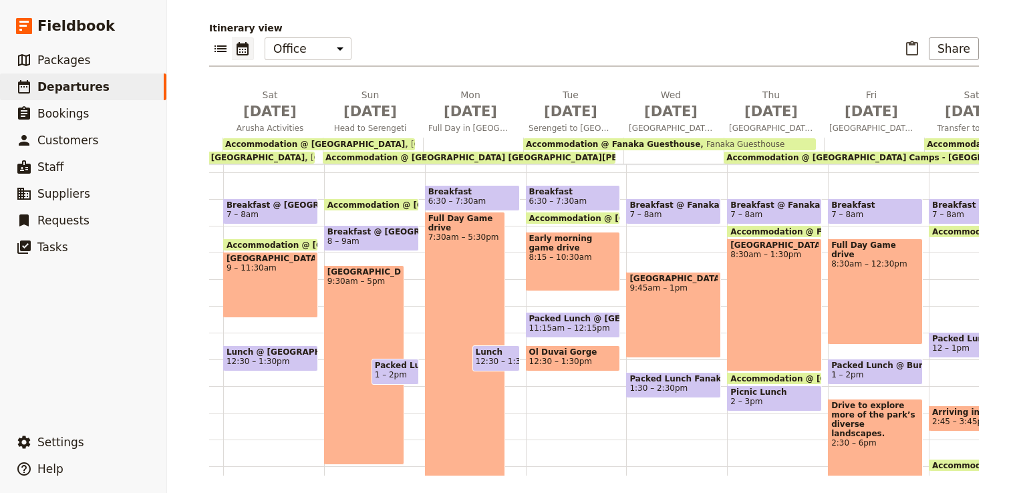
scroll to position [0, 0]
